Goal: Check status: Check status

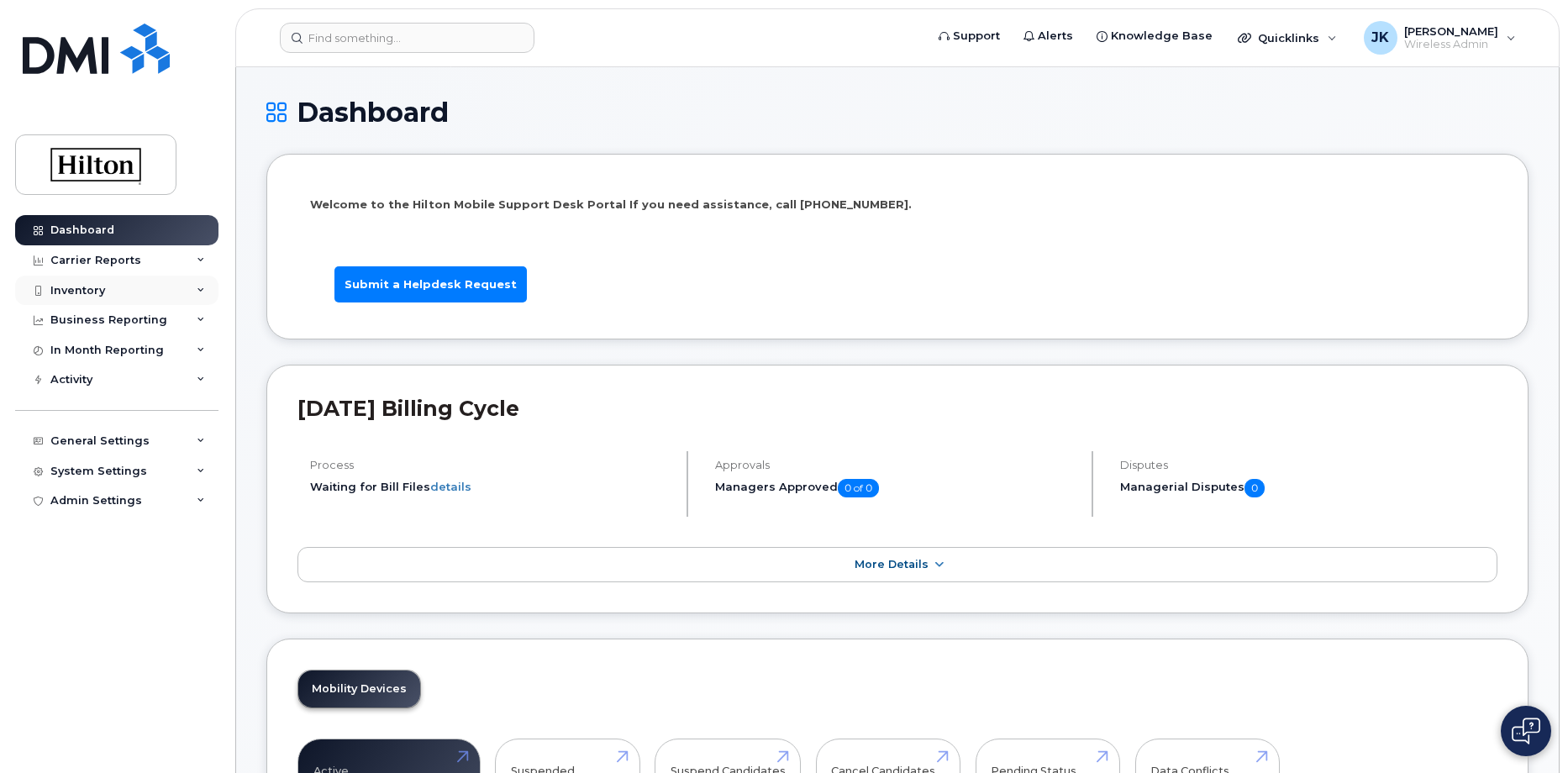
click at [89, 289] on div "Inventory" at bounding box center [77, 291] width 54 height 13
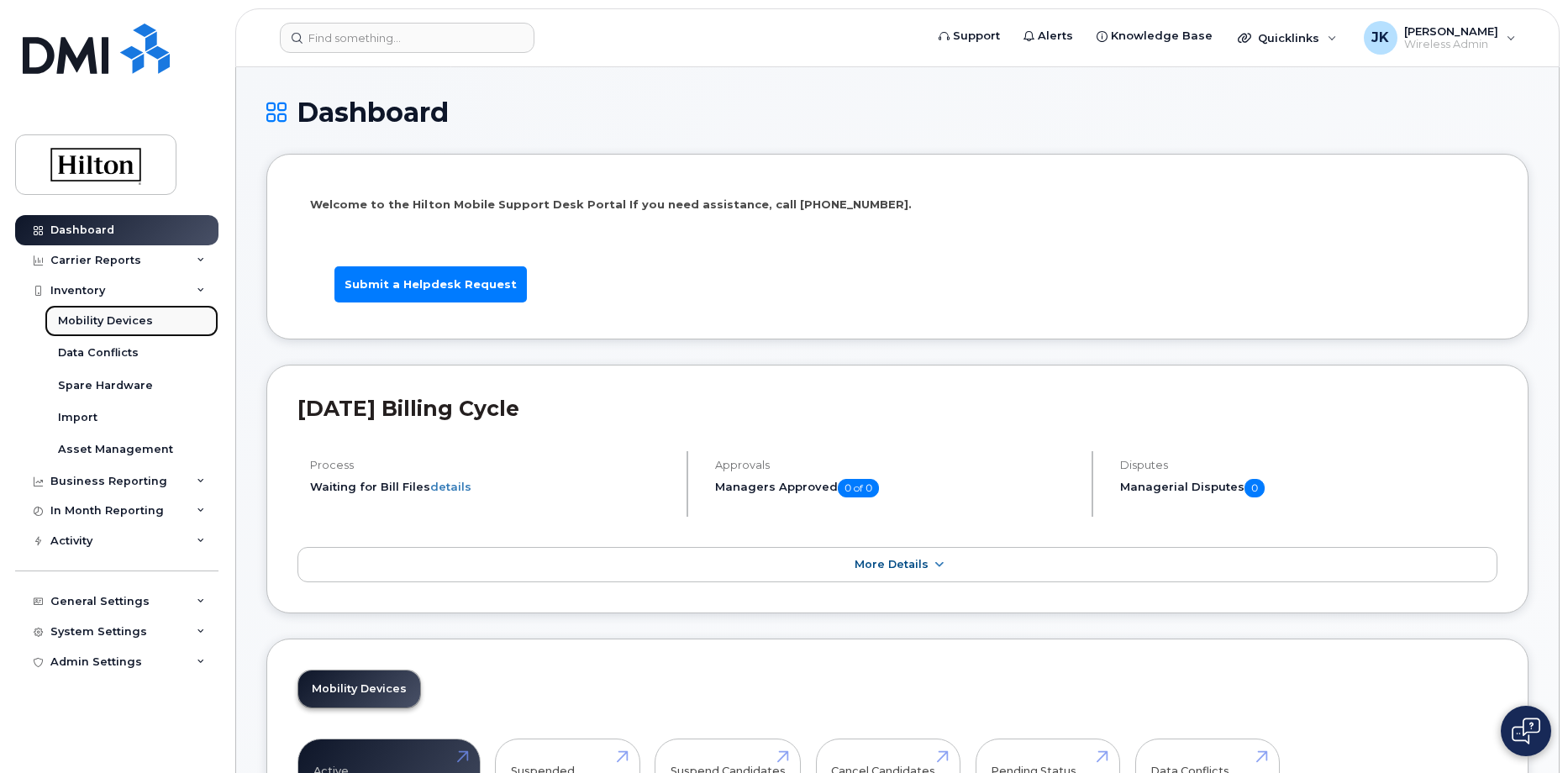
click at [93, 323] on div "Mobility Devices" at bounding box center [106, 321] width 95 height 15
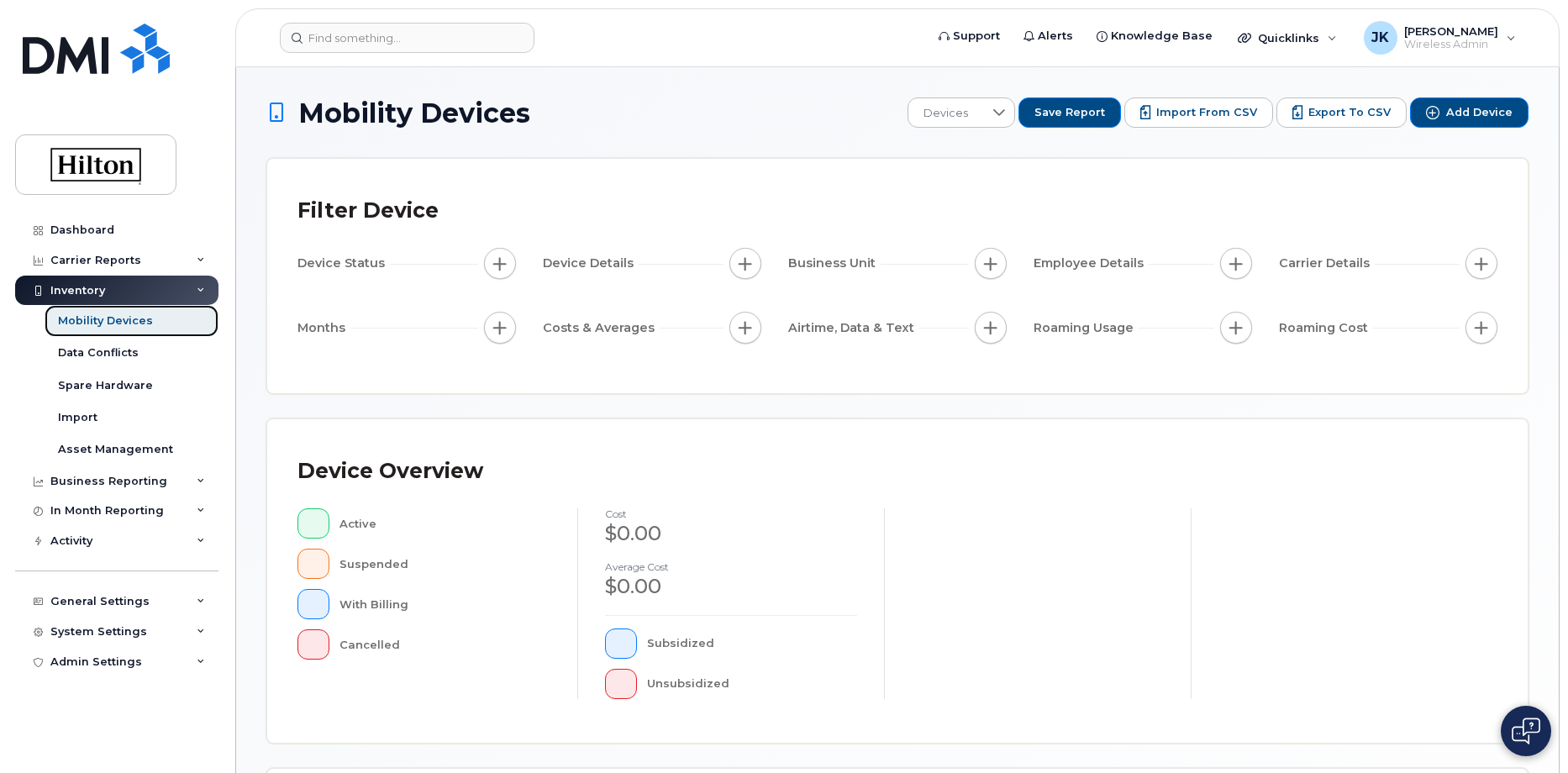
scroll to position [388, 0]
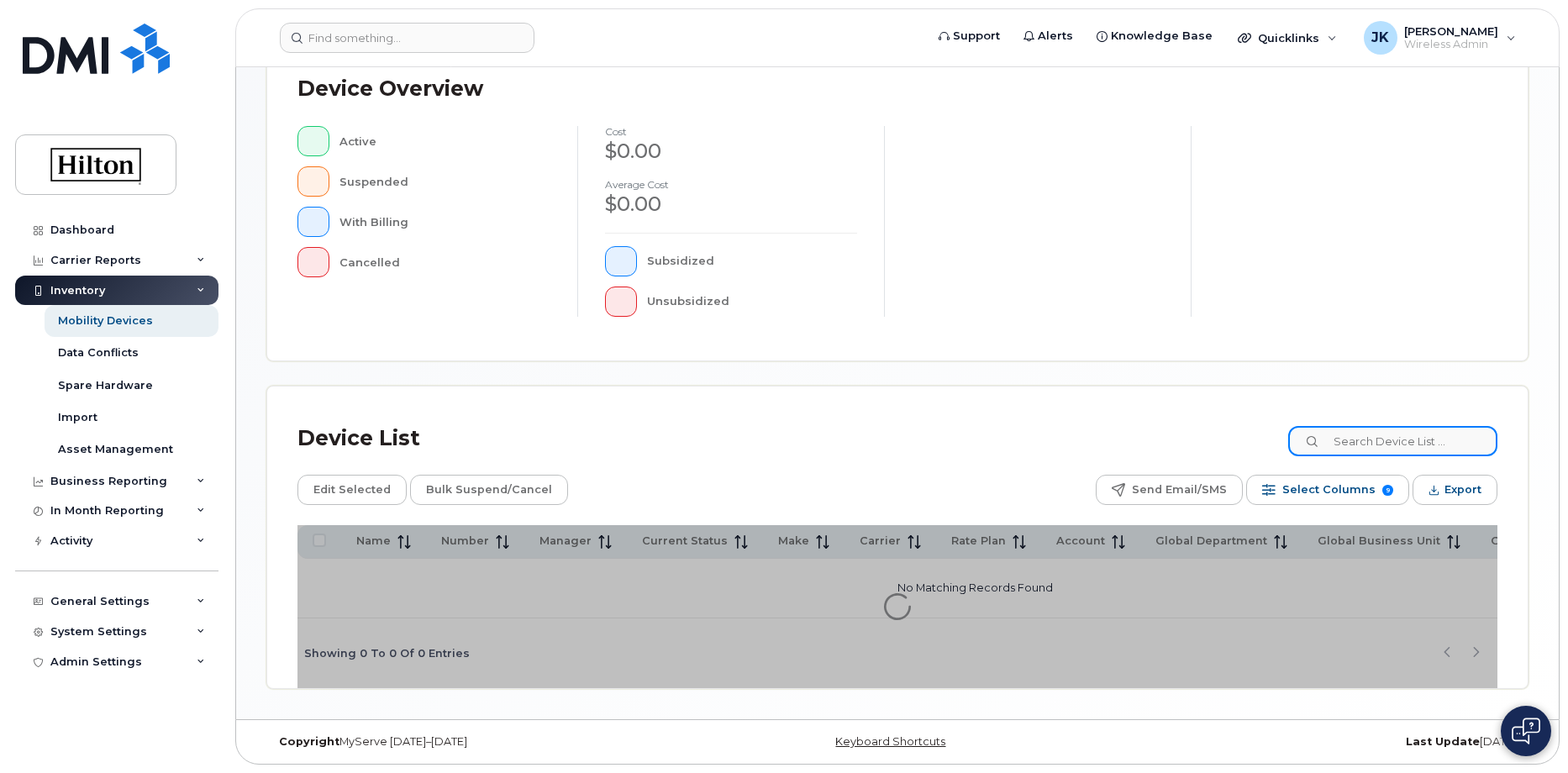
click at [1363, 443] on input at bounding box center [1393, 441] width 210 height 31
paste input "8438778960"
type input "8438778960"
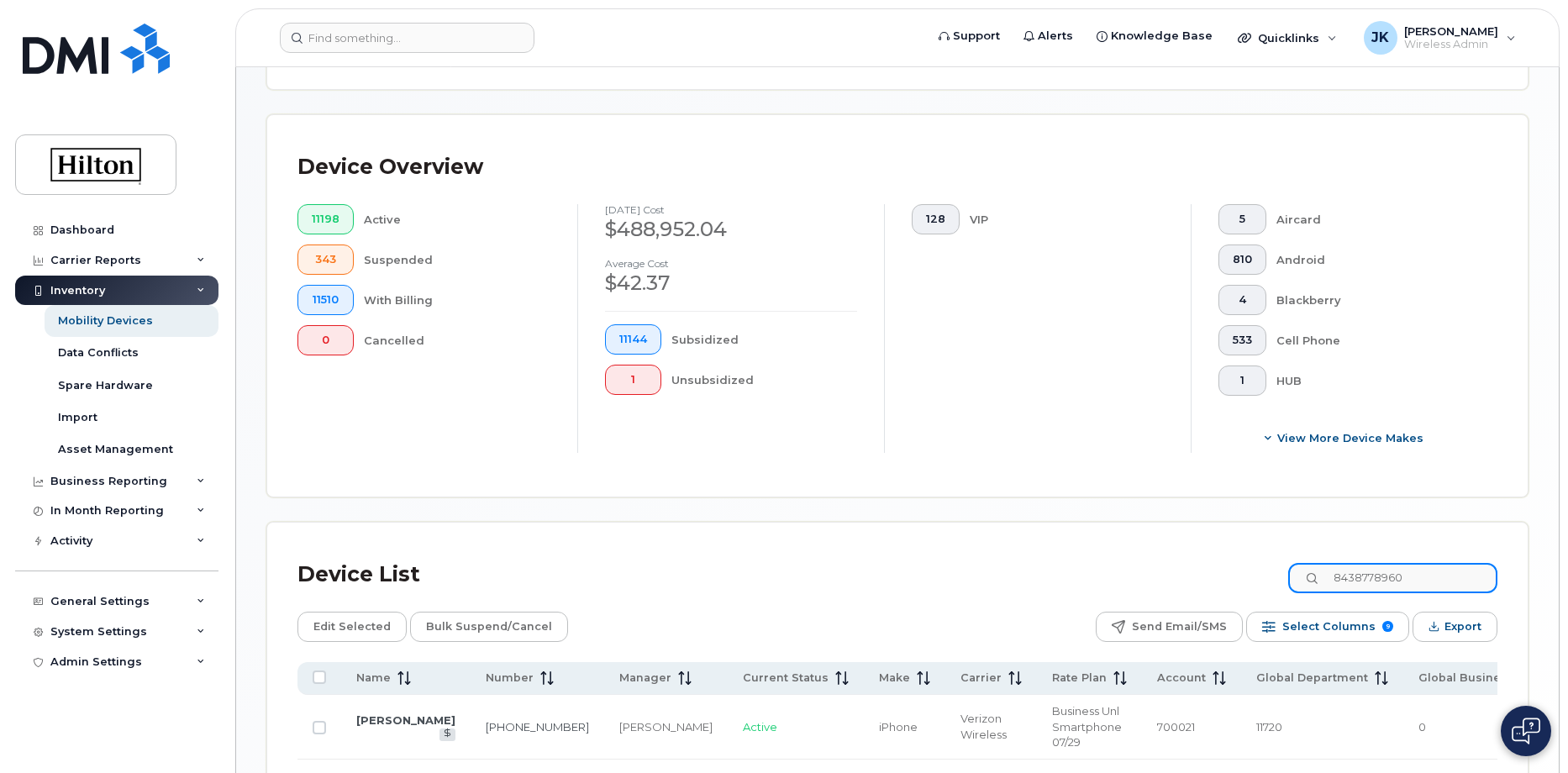
scroll to position [494, 0]
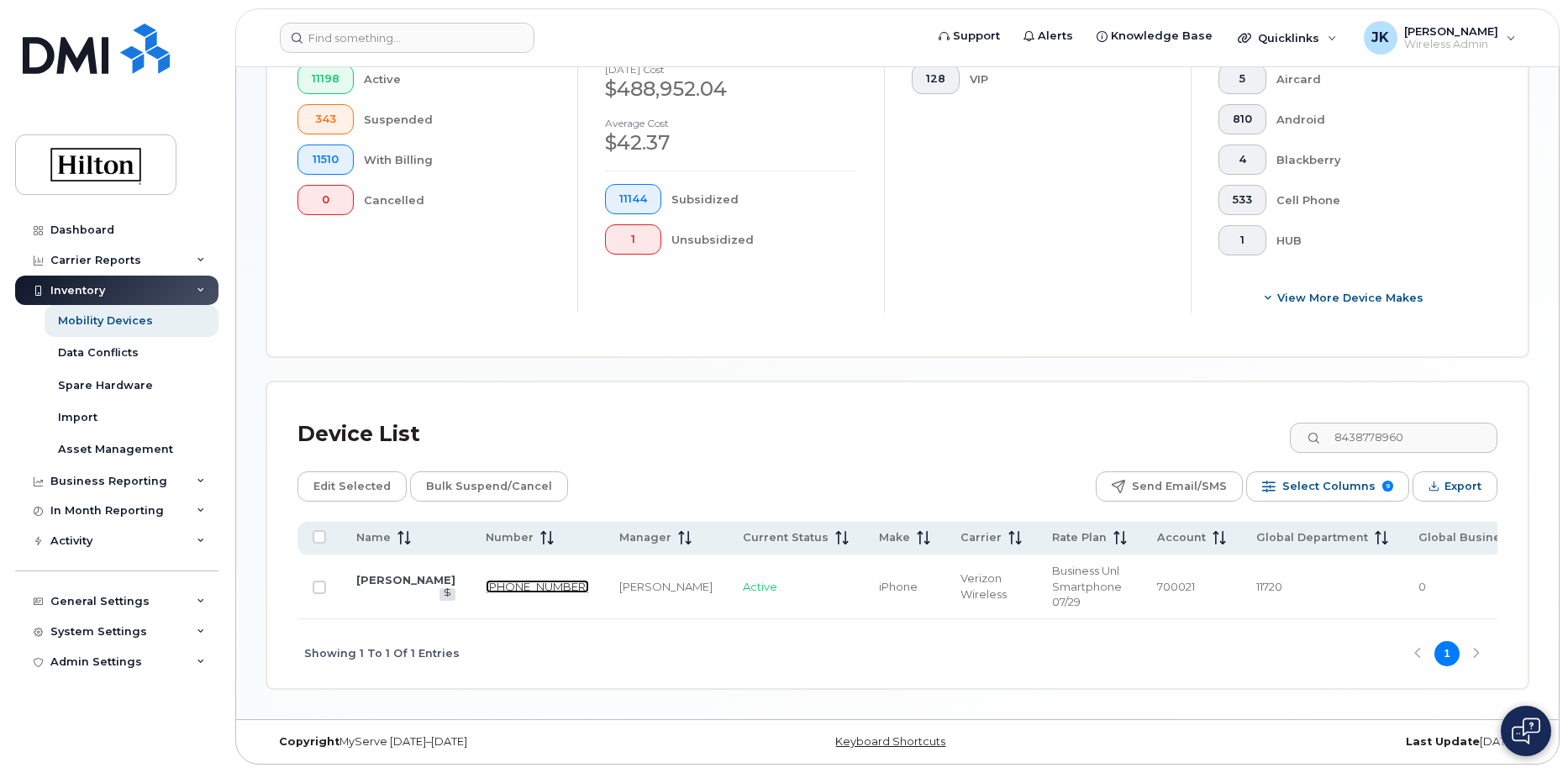
click at [486, 580] on link "[PHONE_NUMBER]" at bounding box center [537, 586] width 103 height 13
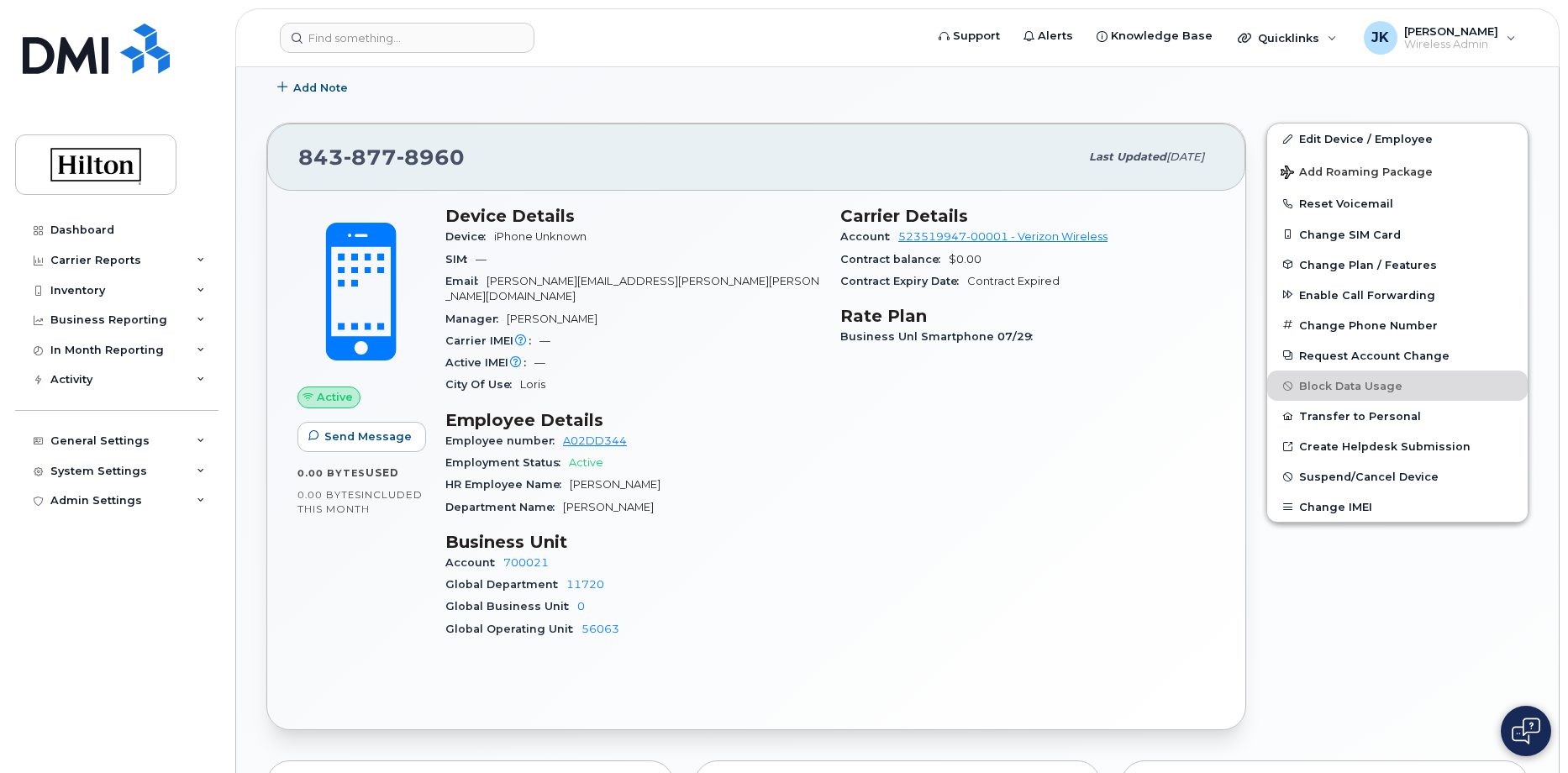
scroll to position [420, 0]
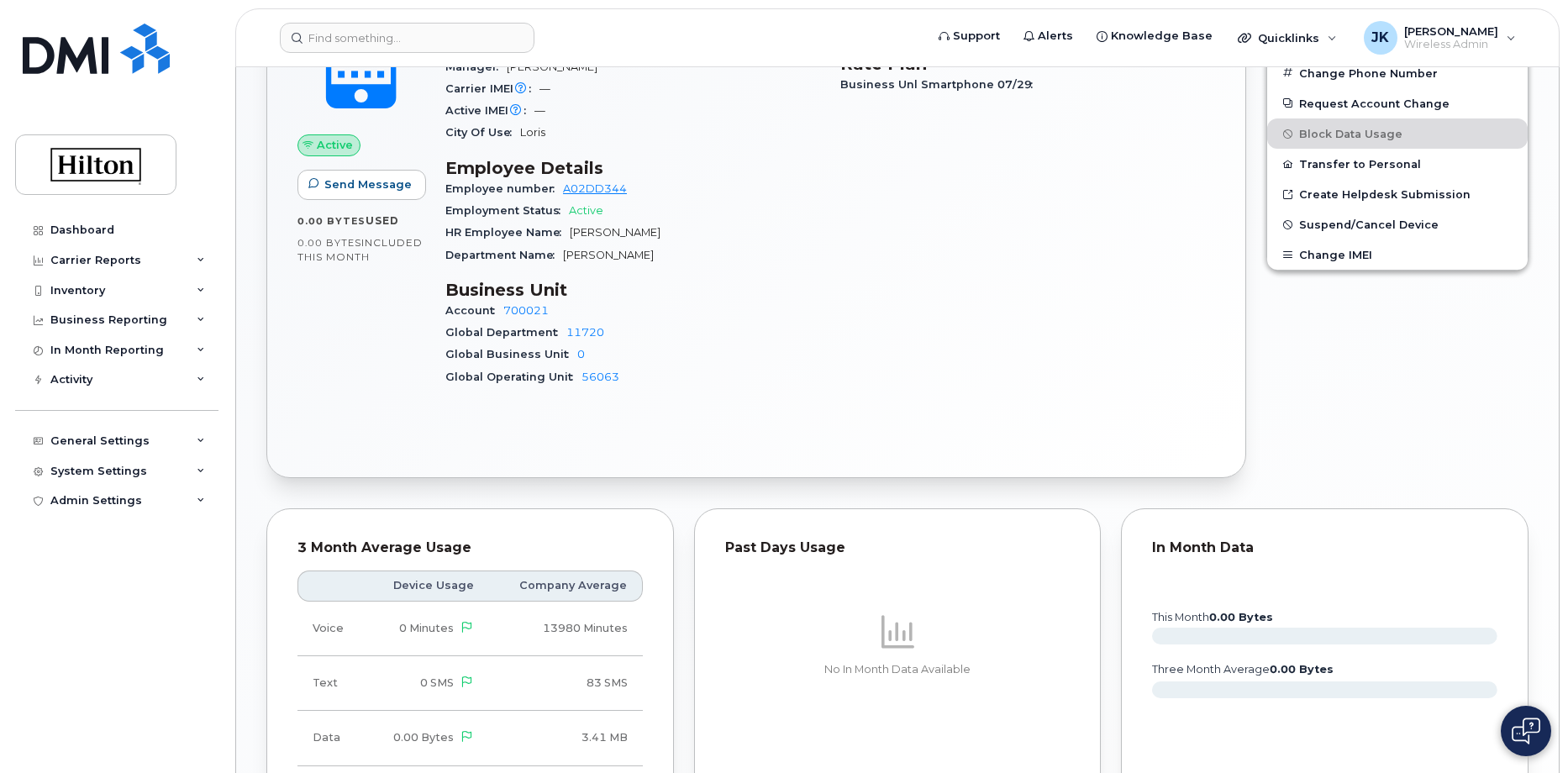
scroll to position [336, 0]
